Goal: Book appointment/travel/reservation

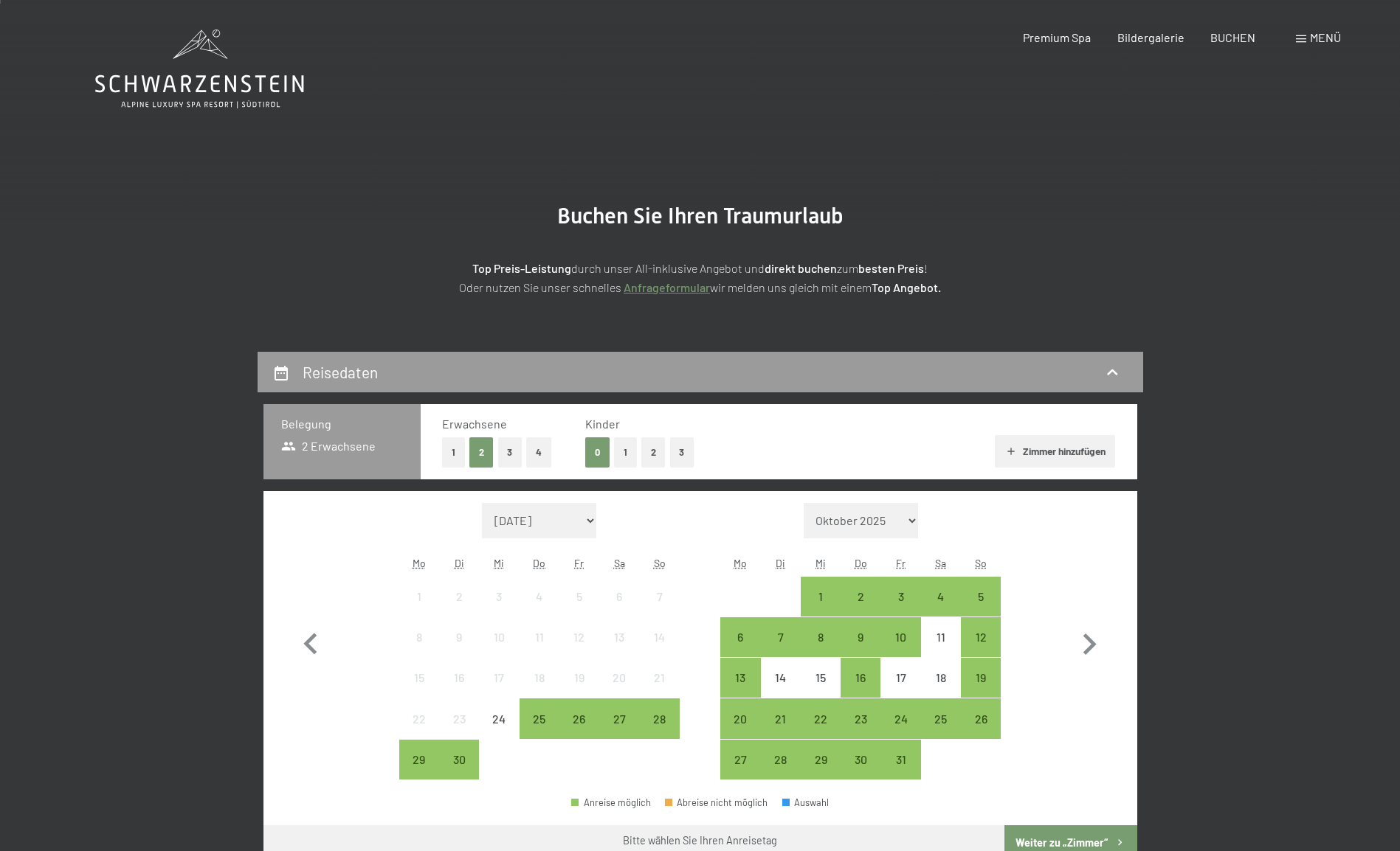
scroll to position [295, 0]
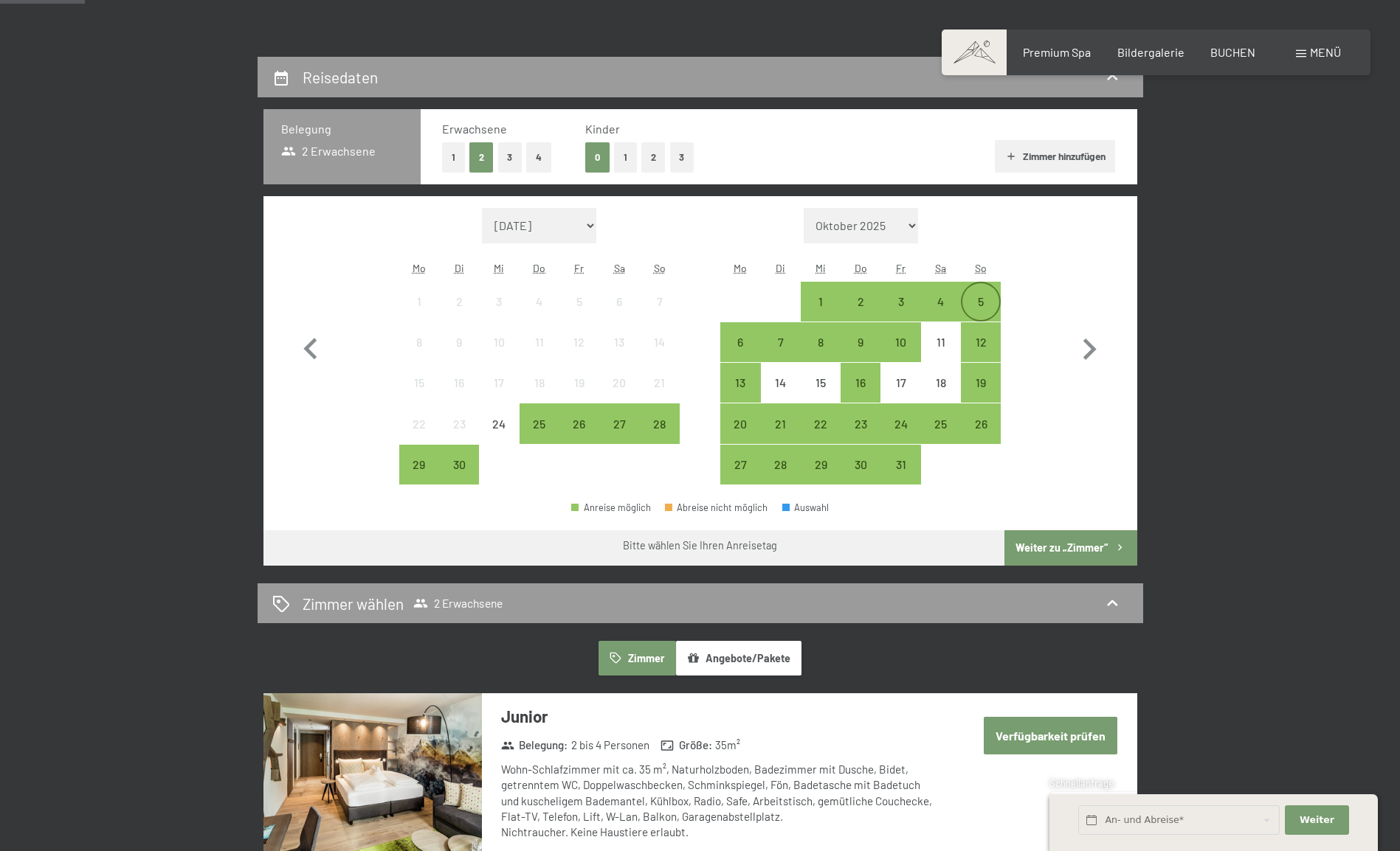
click at [981, 300] on div "5" at bounding box center [980, 314] width 37 height 37
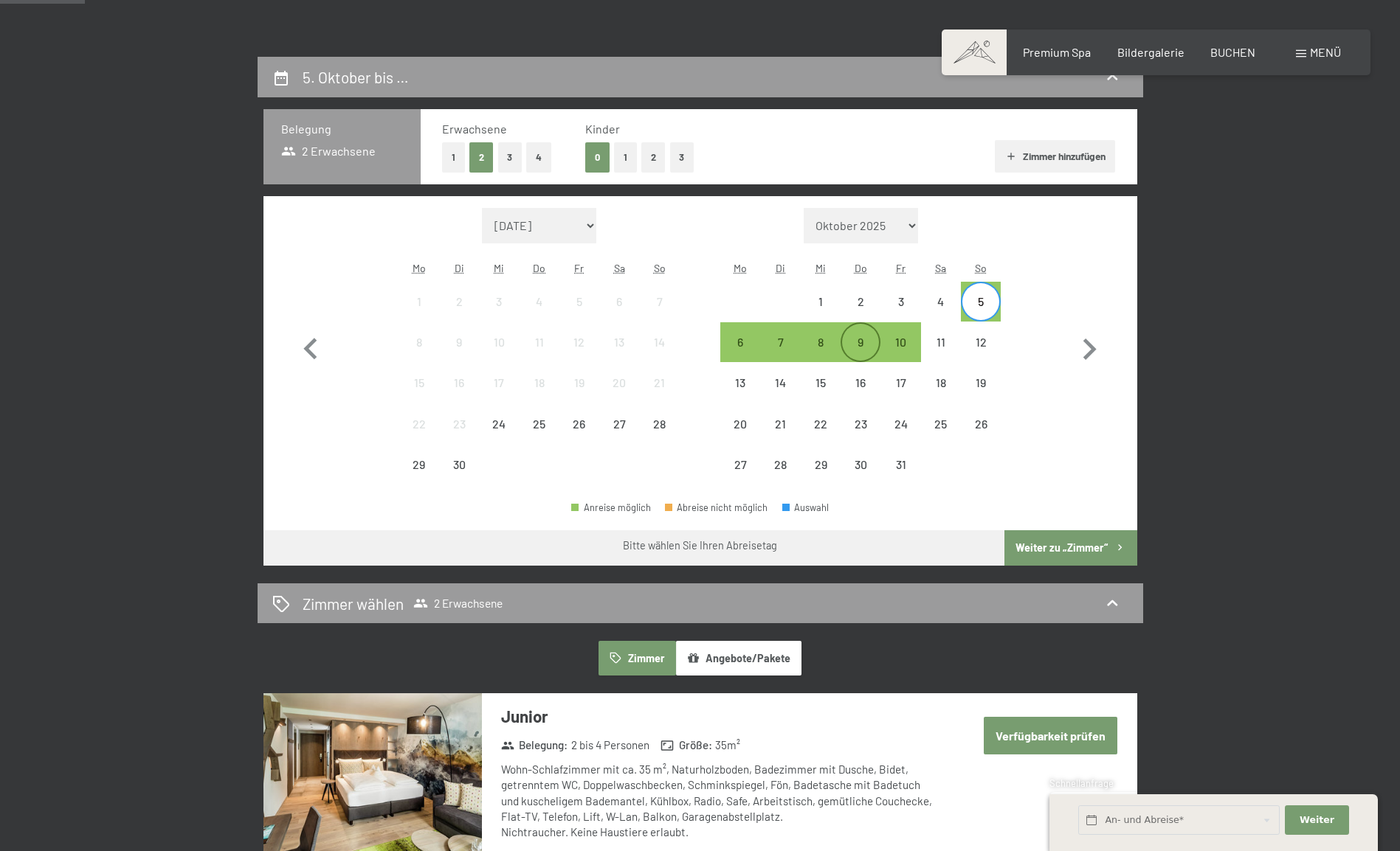
click at [866, 339] on div "9" at bounding box center [860, 355] width 37 height 37
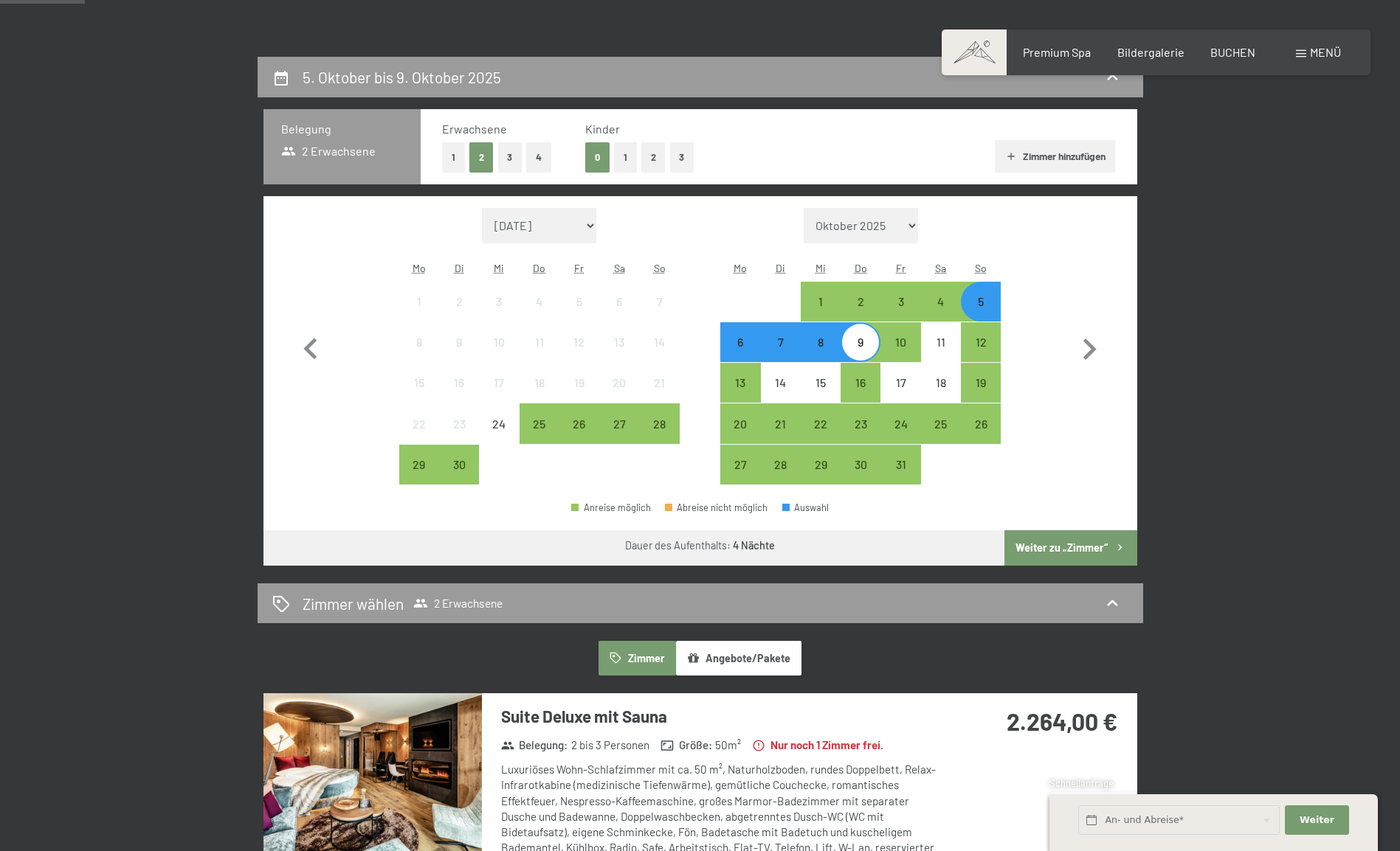
click at [1076, 549] on button "Weiter zu „Zimmer“" at bounding box center [1070, 548] width 132 height 36
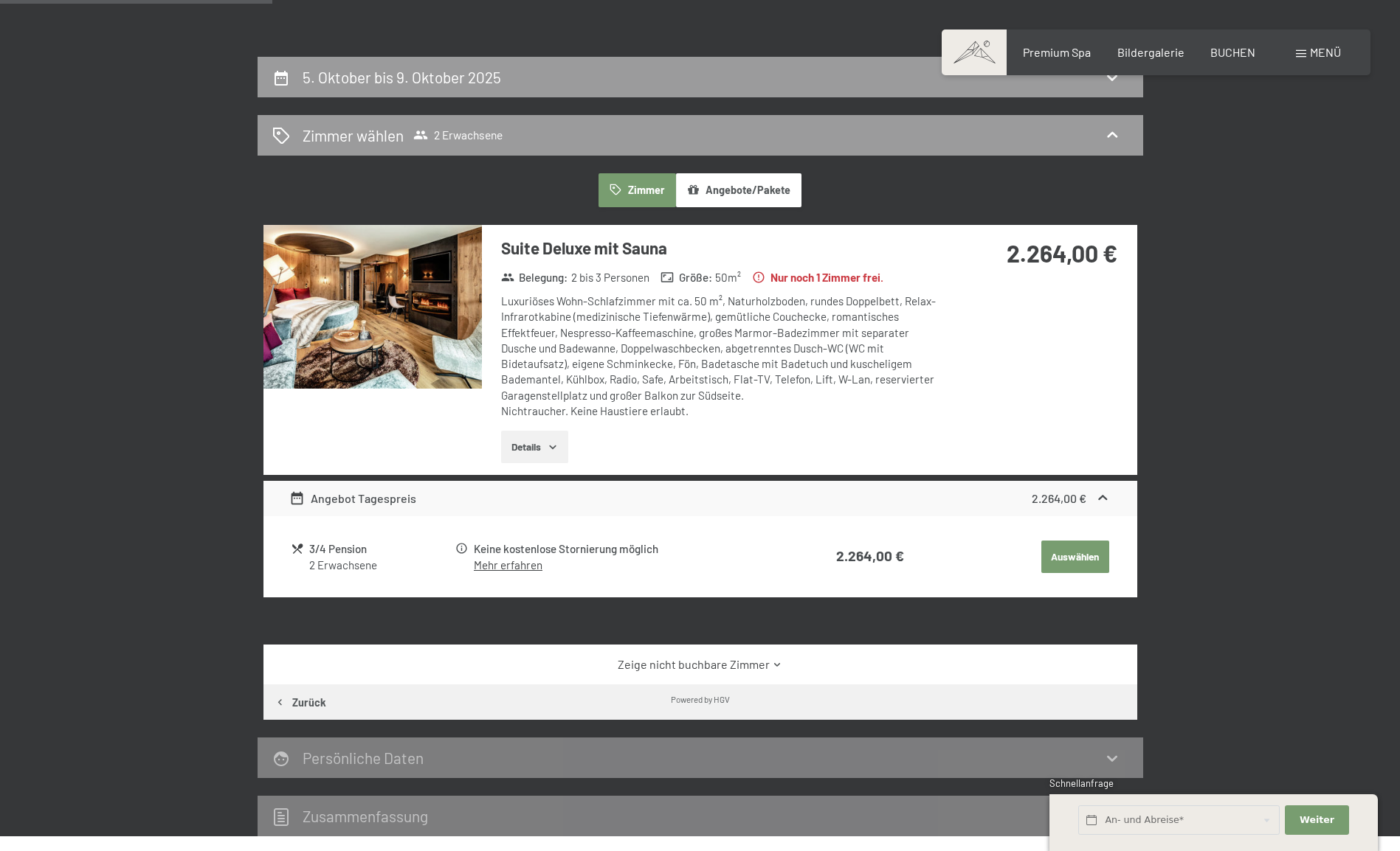
scroll to position [352, 0]
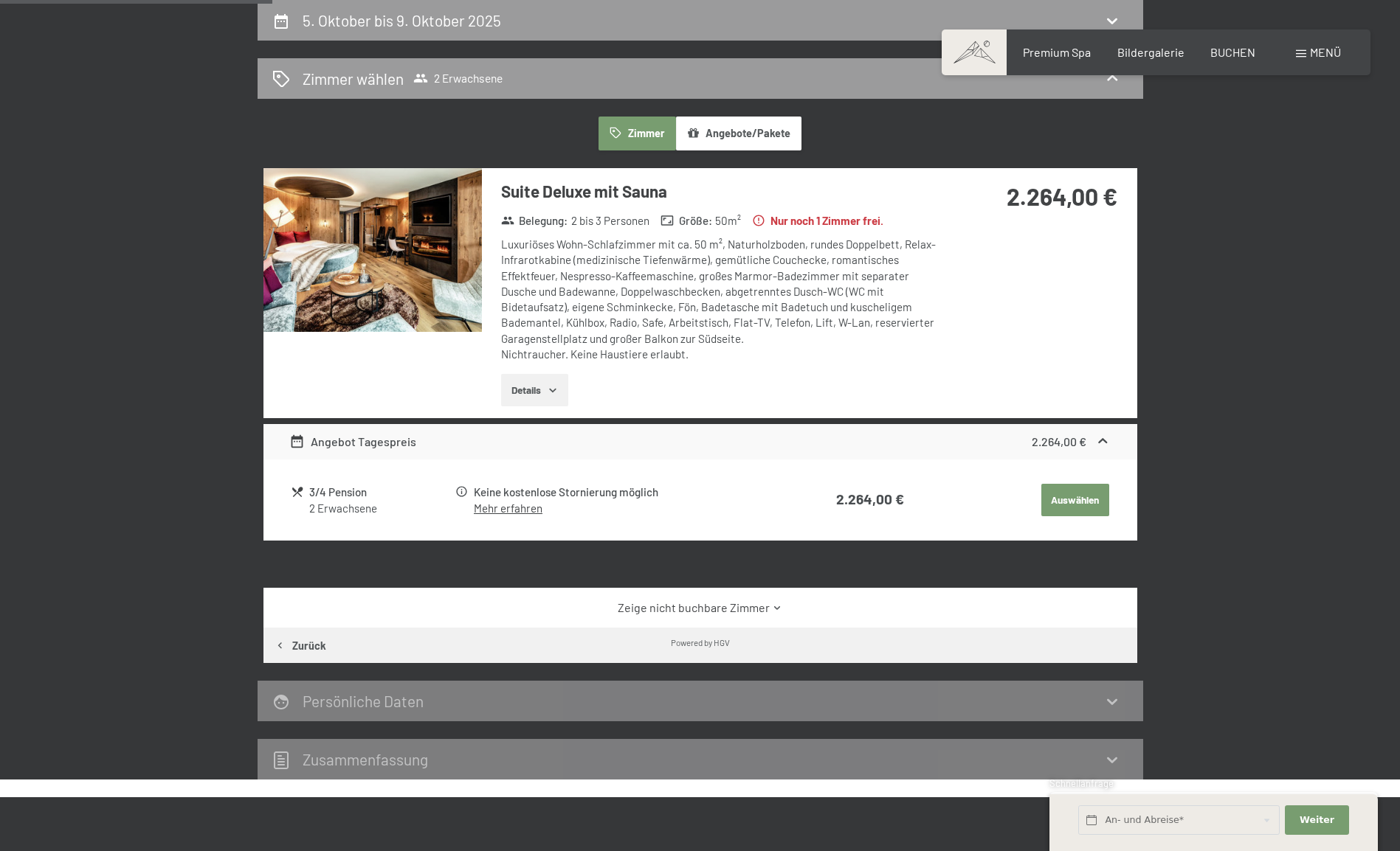
click at [426, 288] on img at bounding box center [372, 250] width 219 height 163
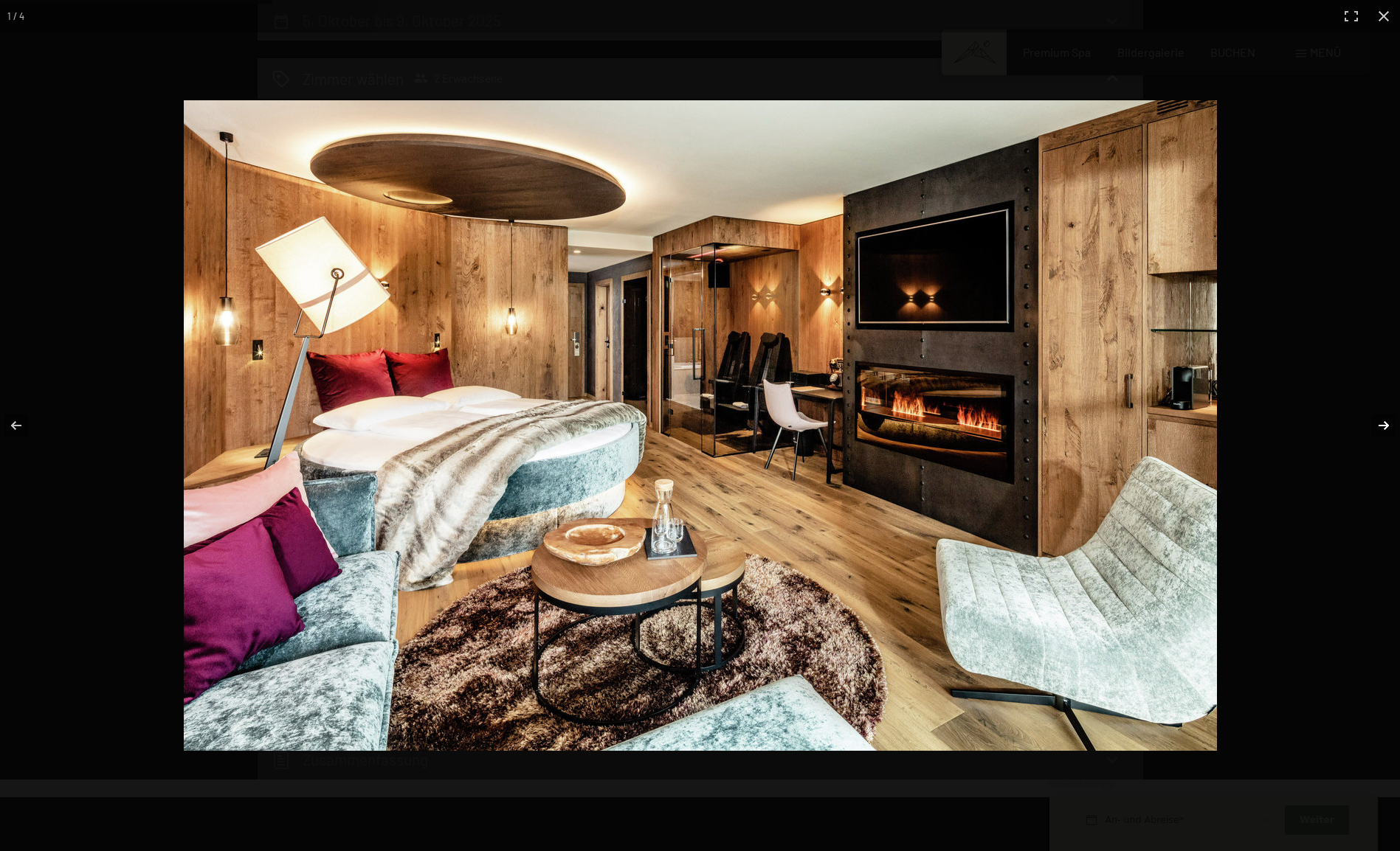
click at [1389, 426] on button "button" at bounding box center [1374, 425] width 51 height 73
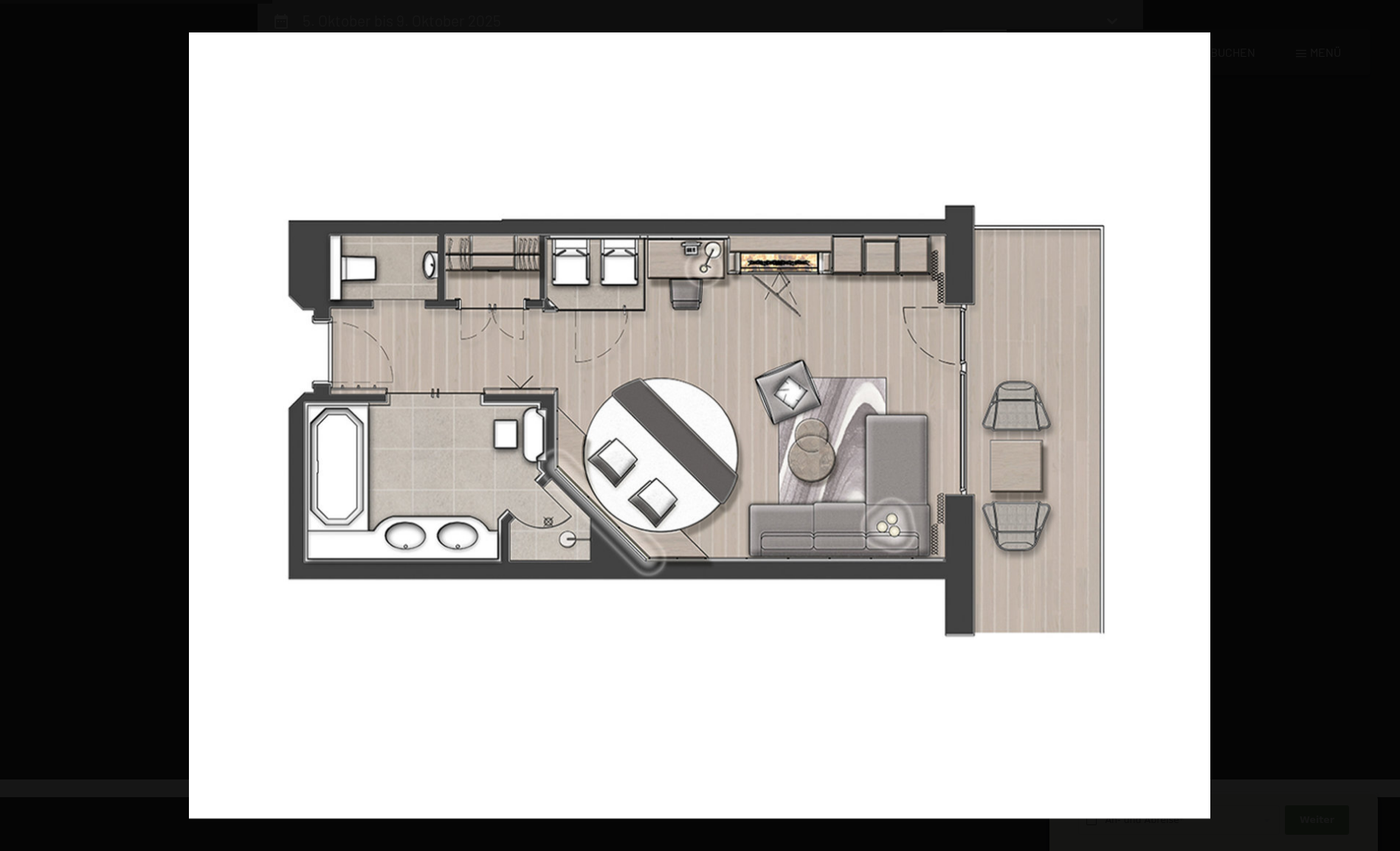
click at [1389, 426] on button "button" at bounding box center [1374, 425] width 51 height 73
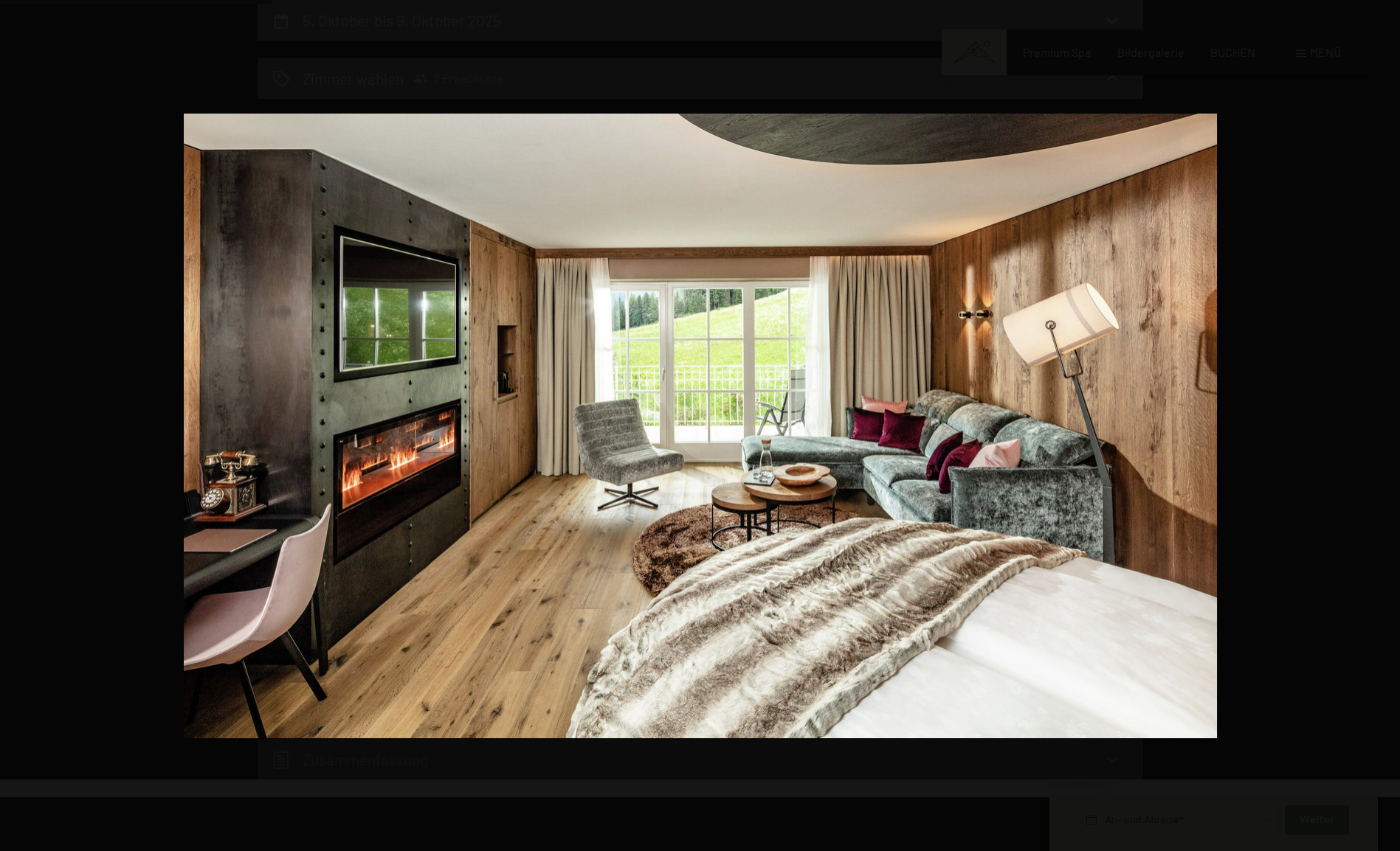
click at [1389, 426] on button "button" at bounding box center [1374, 425] width 51 height 73
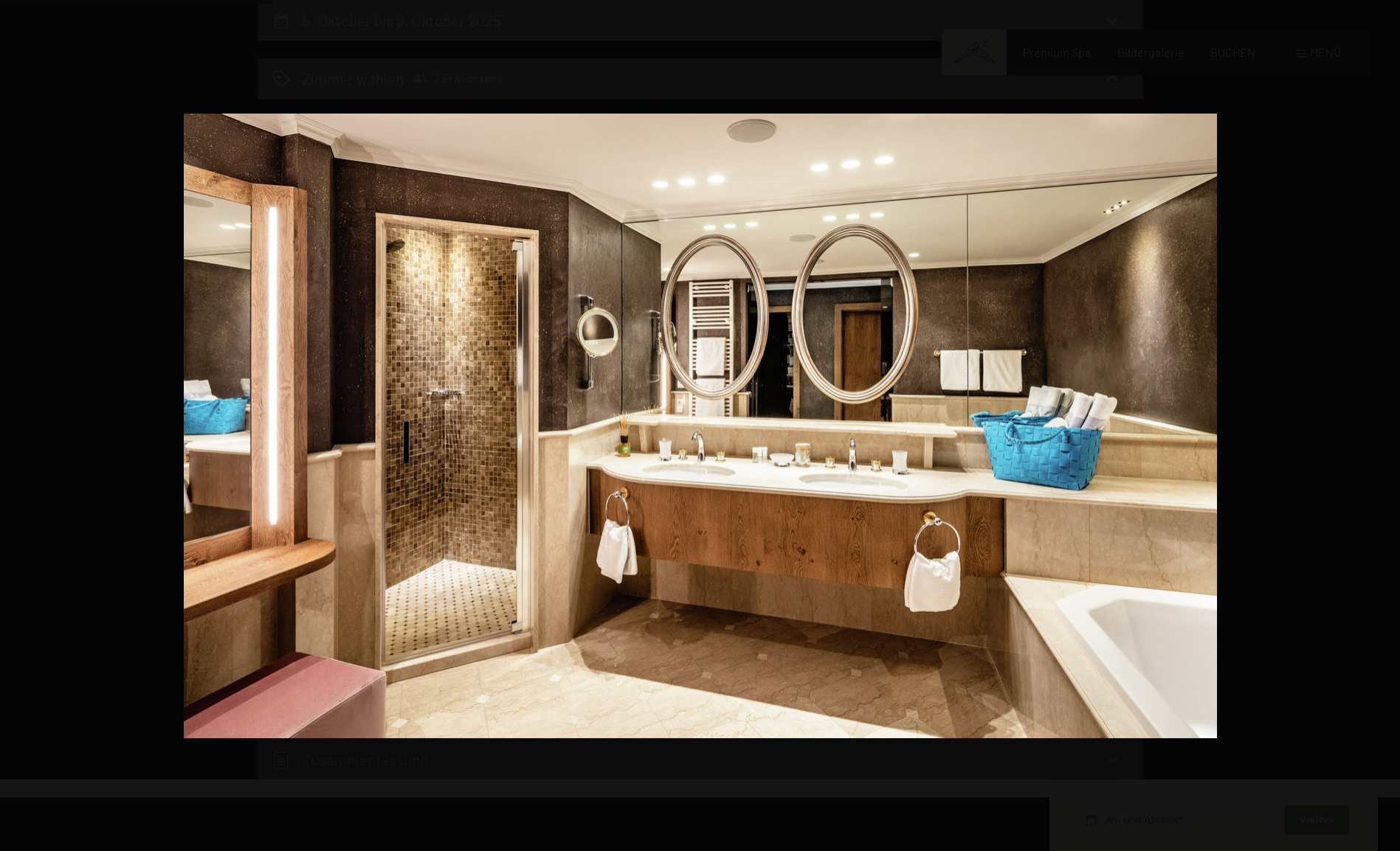
click at [1389, 426] on button "button" at bounding box center [1374, 425] width 51 height 73
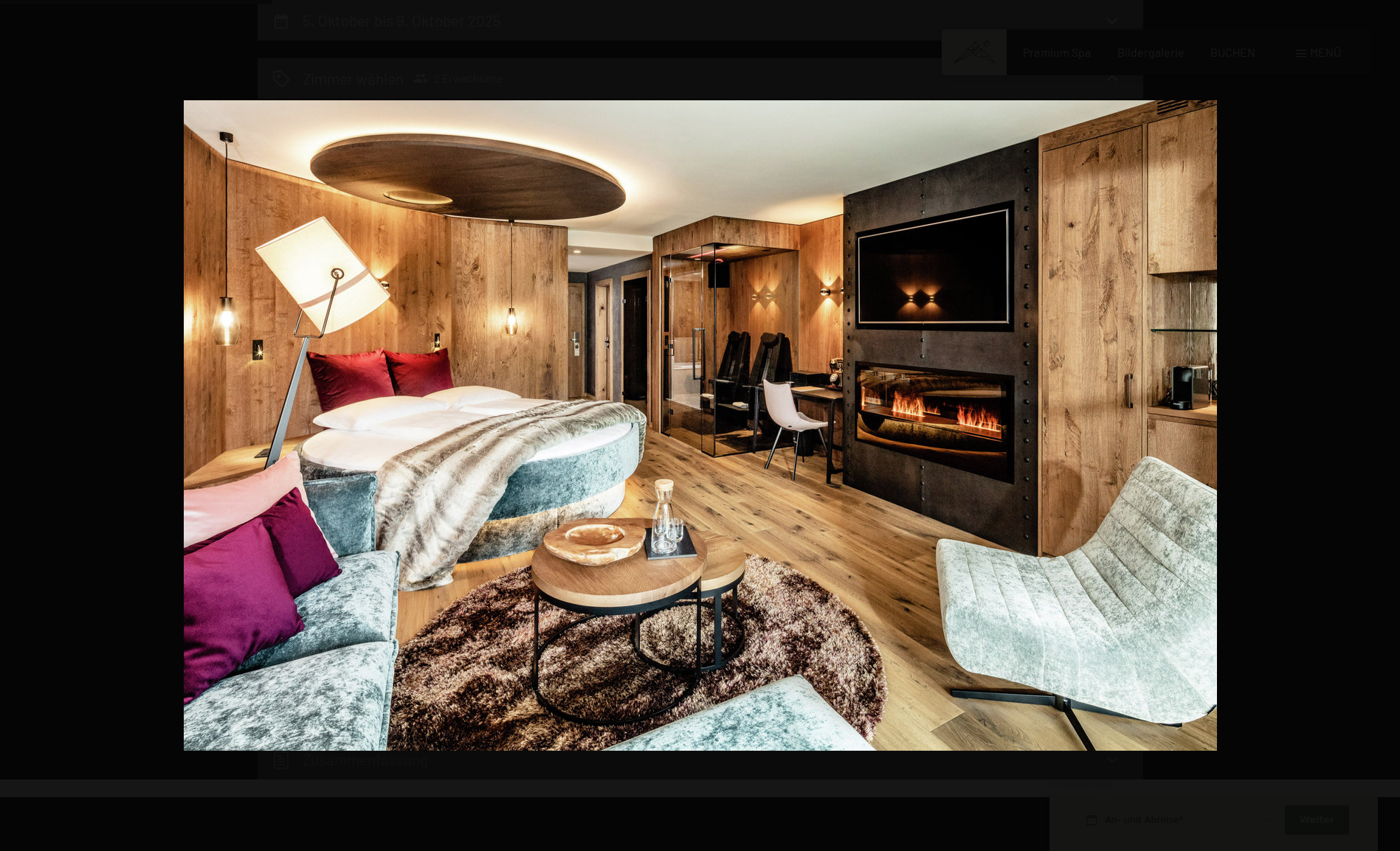
click at [1389, 426] on button "button" at bounding box center [1374, 425] width 51 height 73
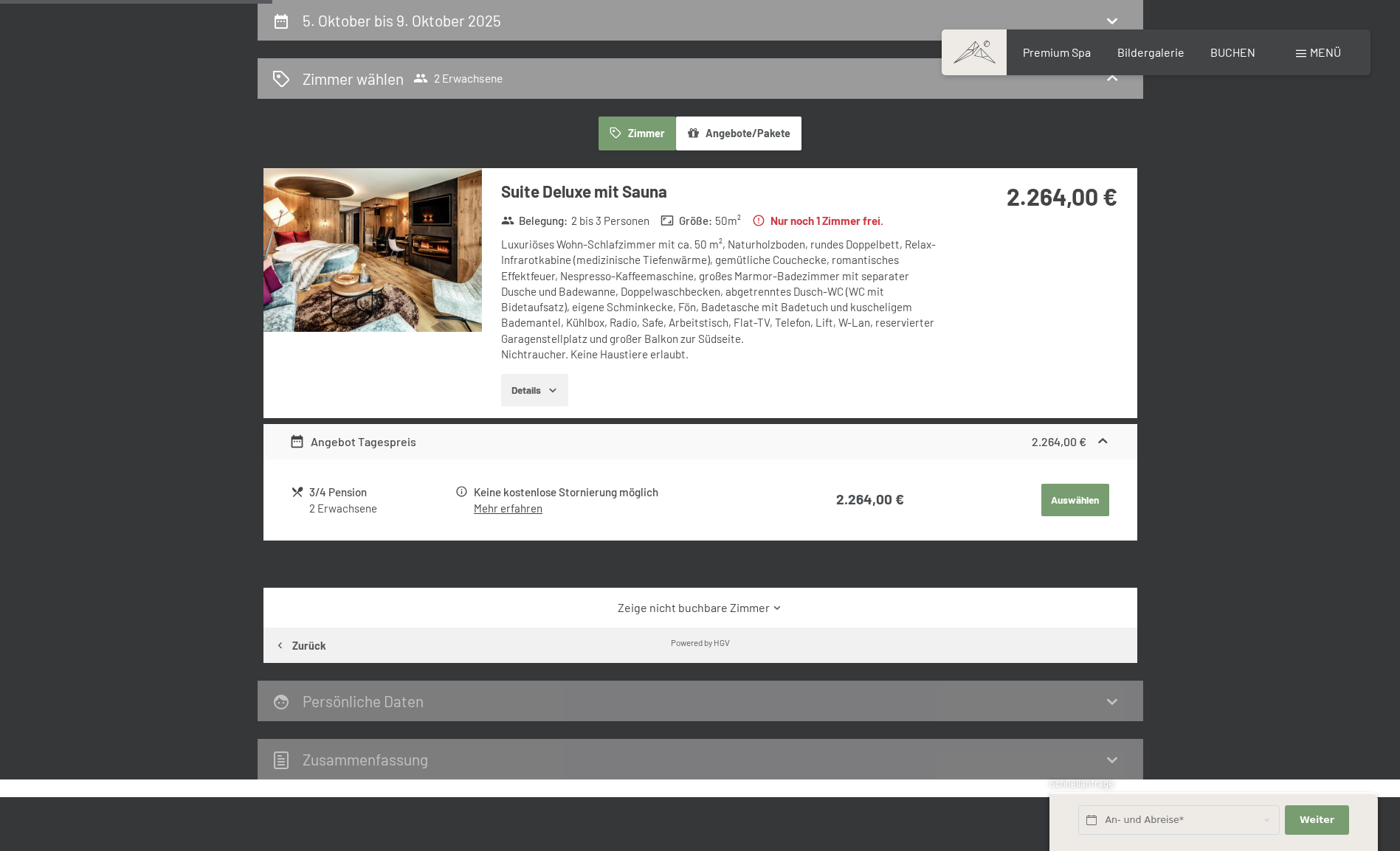
click at [0, 0] on button "button" at bounding box center [0, 0] width 0 height 0
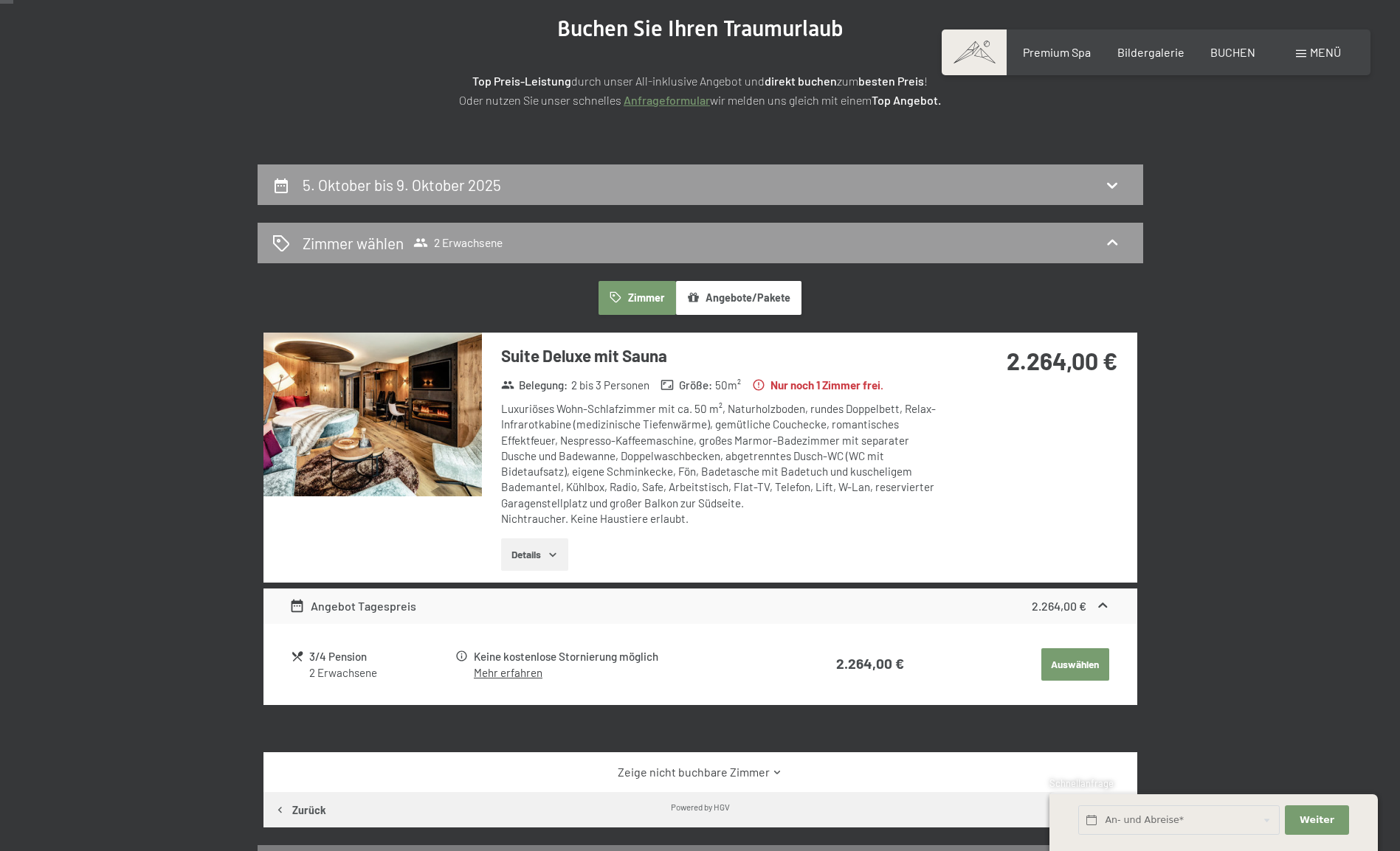
scroll to position [0, 0]
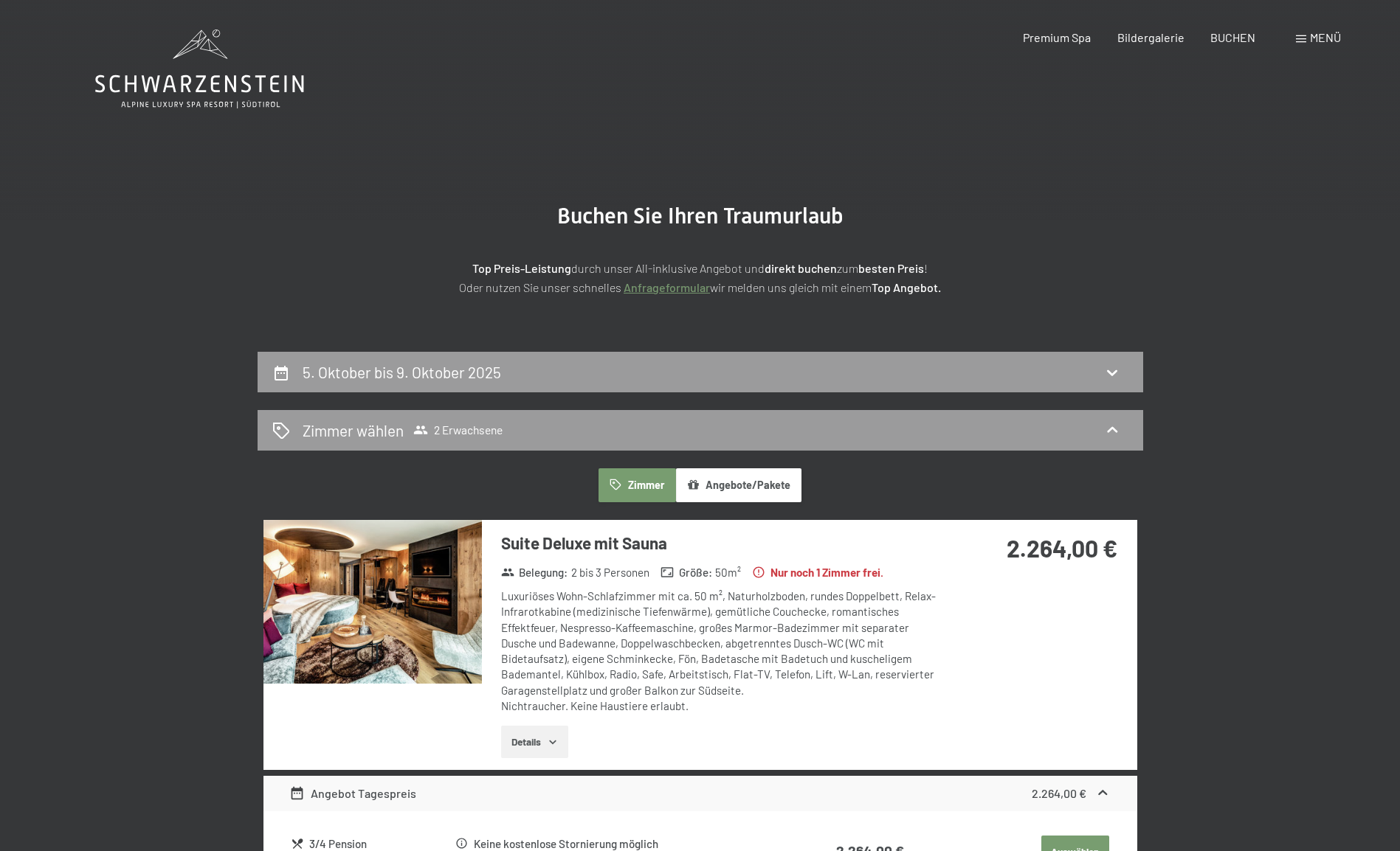
click at [219, 92] on icon at bounding box center [200, 83] width 209 height 17
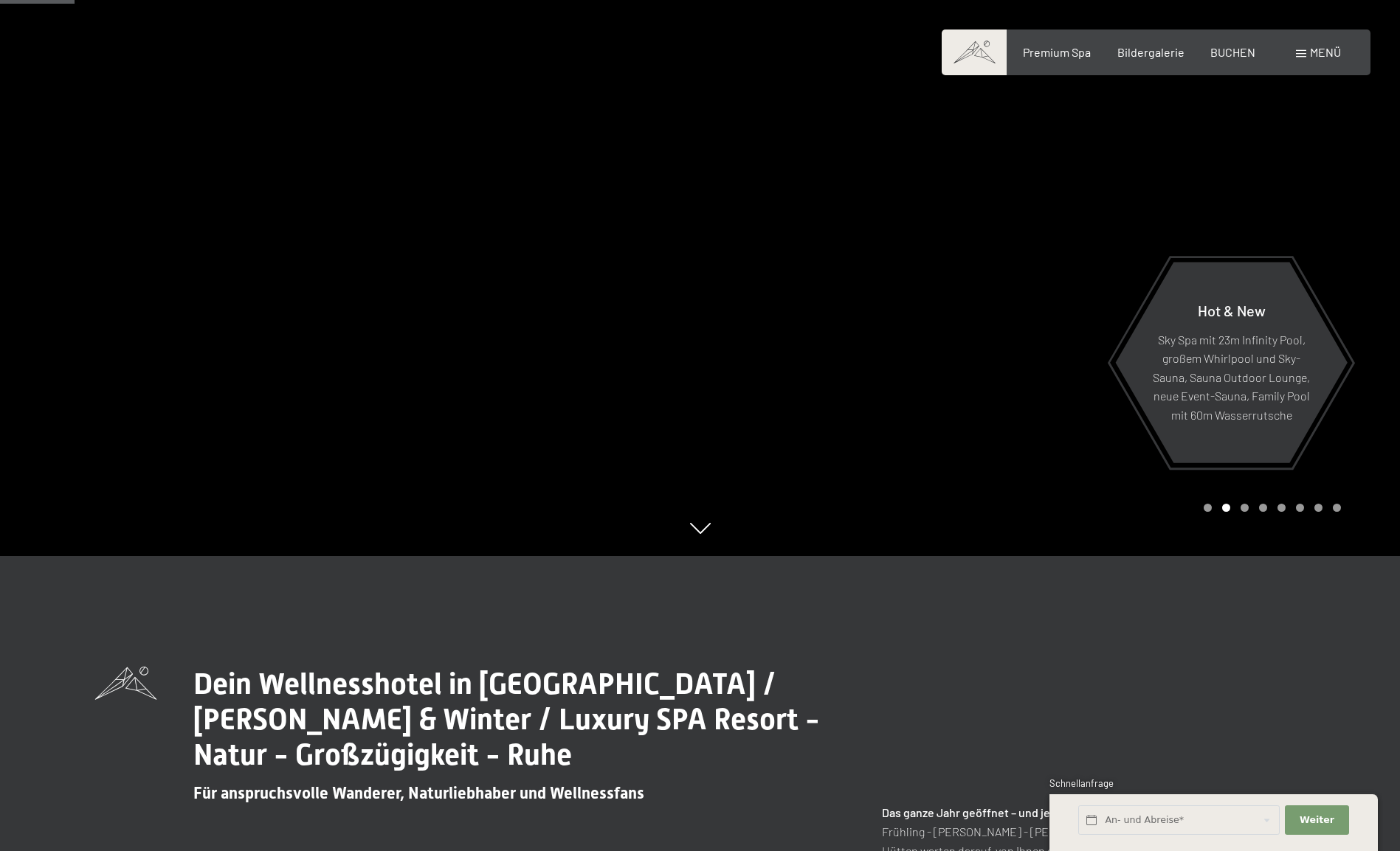
scroll to position [663, 0]
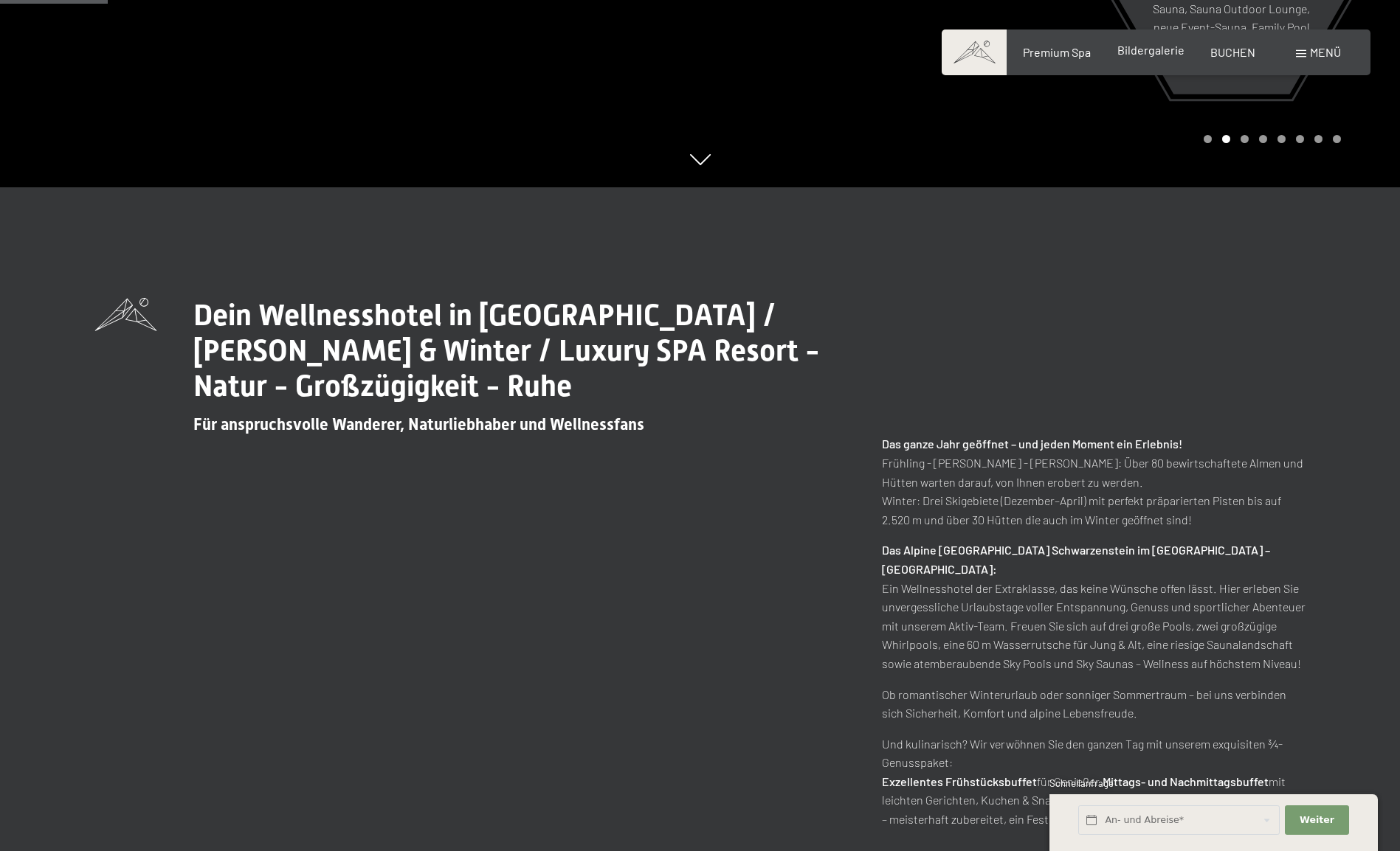
click at [1156, 45] on span "Bildergalerie" at bounding box center [1150, 50] width 67 height 14
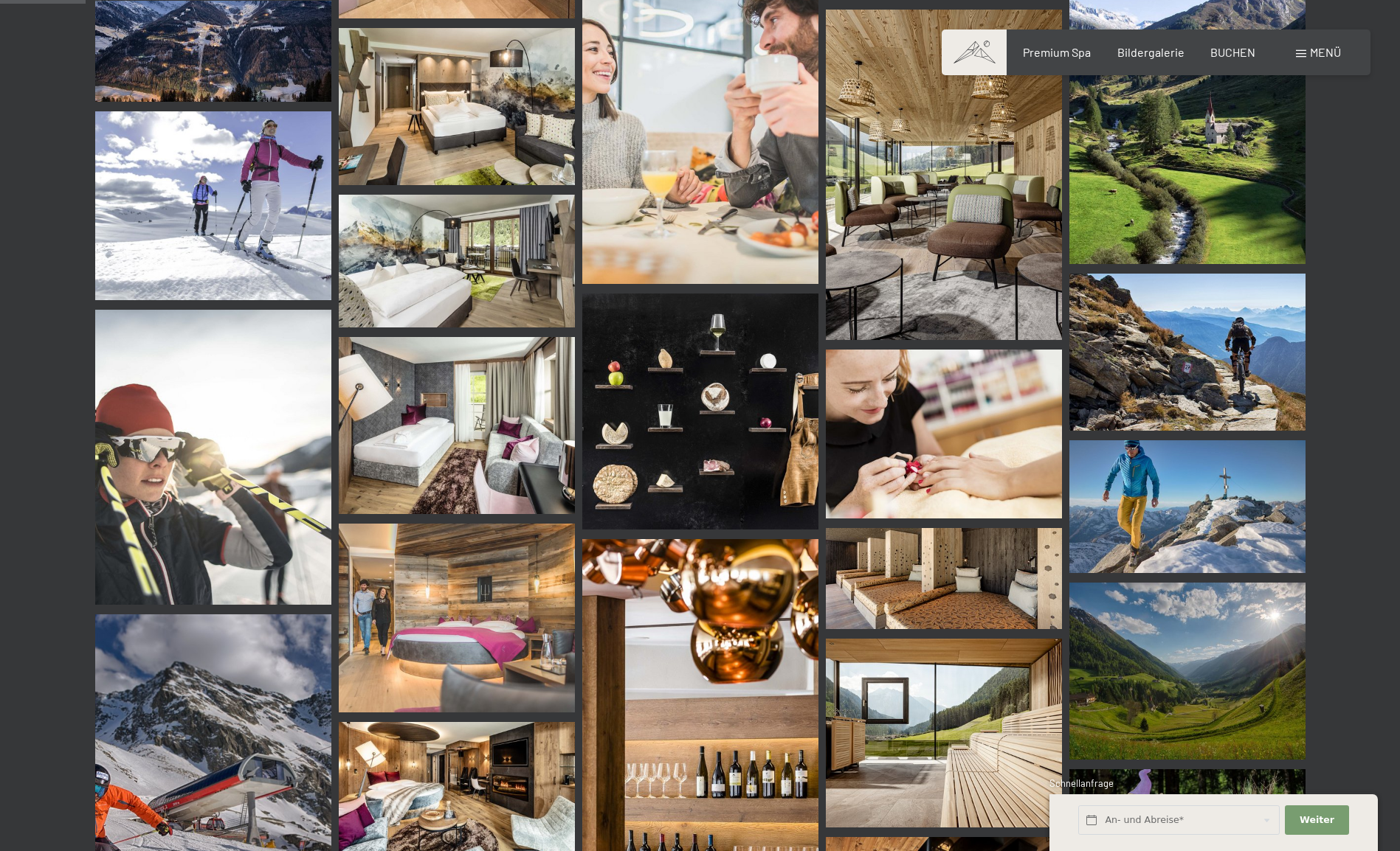
scroll to position [1106, 0]
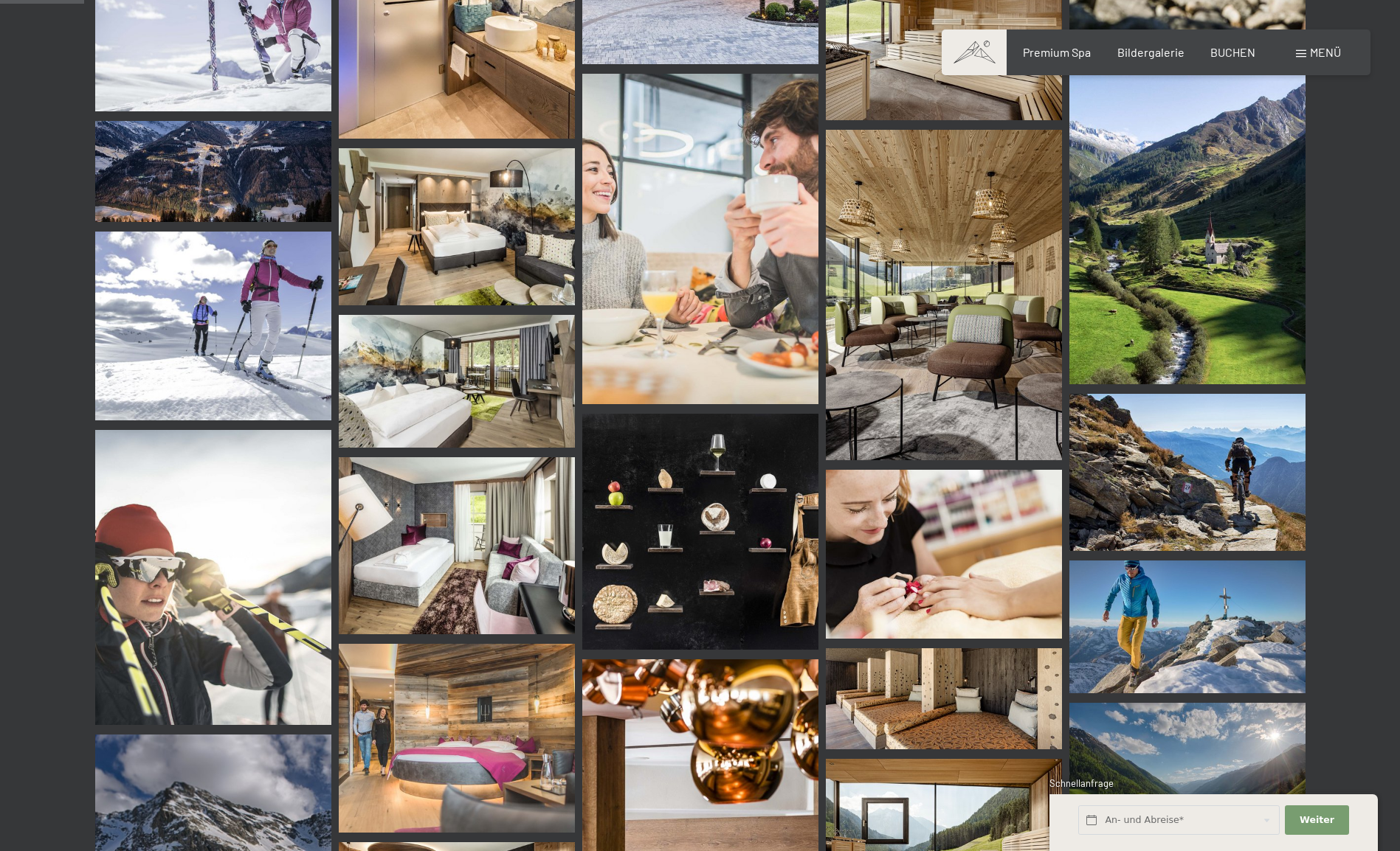
click at [511, 396] on img at bounding box center [457, 380] width 236 height 132
